Goal: Task Accomplishment & Management: Use online tool/utility

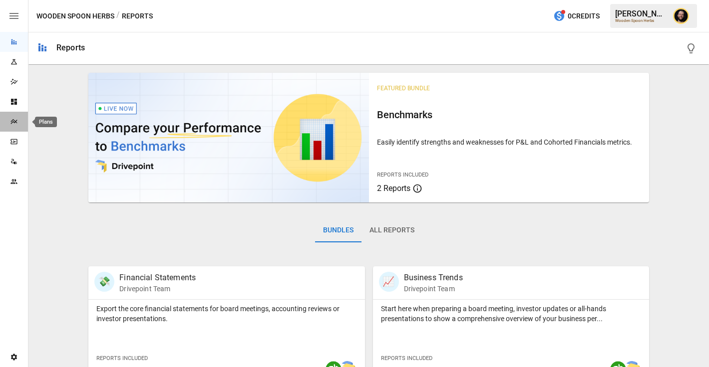
click at [13, 123] on icon "Plans" at bounding box center [14, 122] width 8 height 8
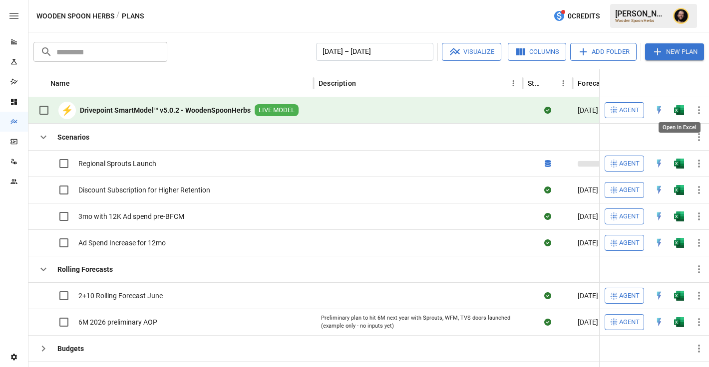
click at [680, 108] on img "Open in Excel" at bounding box center [679, 110] width 10 height 10
click at [41, 136] on icon "button" at bounding box center [43, 137] width 6 height 3
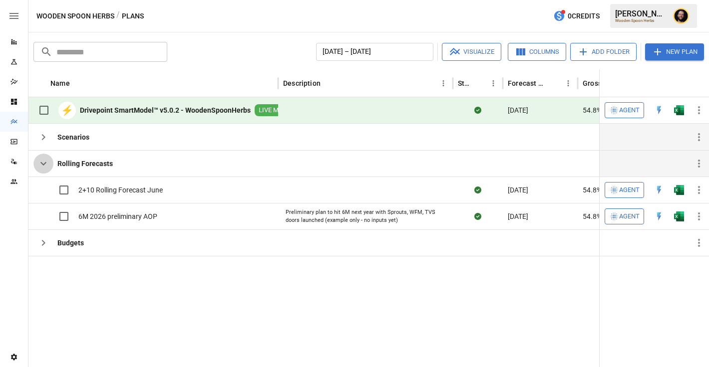
click at [39, 165] on icon "button" at bounding box center [43, 164] width 12 height 12
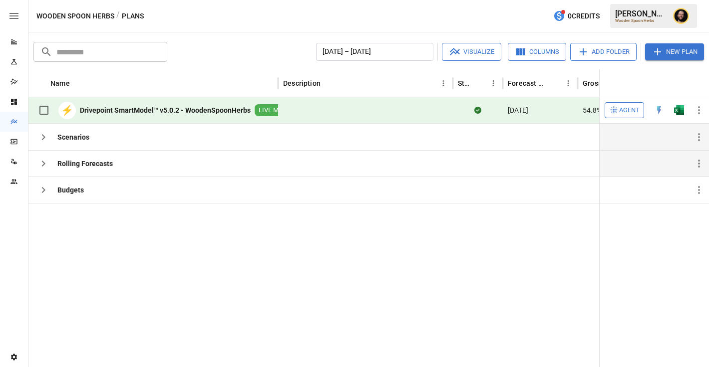
click at [43, 130] on button "button" at bounding box center [43, 137] width 20 height 20
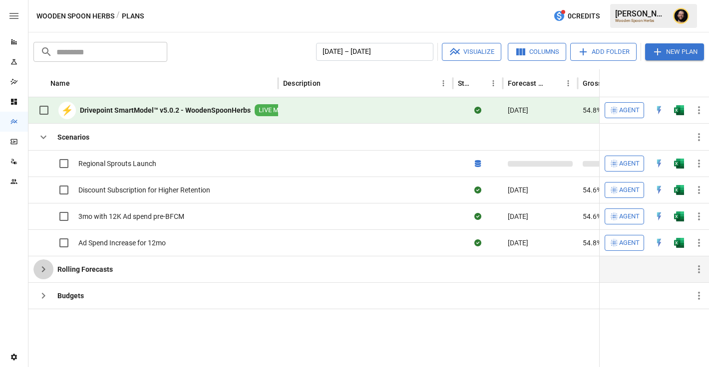
click at [46, 268] on icon "button" at bounding box center [43, 270] width 12 height 12
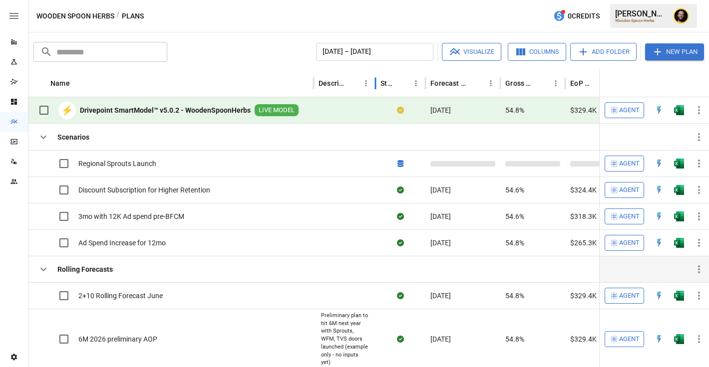
drag, startPoint x: 523, startPoint y: 88, endPoint x: 376, endPoint y: 91, distance: 146.8
click at [375, 91] on div at bounding box center [375, 83] width 5 height 28
click at [89, 84] on div "Name" at bounding box center [179, 82] width 258 height 27
